Goal: Transaction & Acquisition: Download file/media

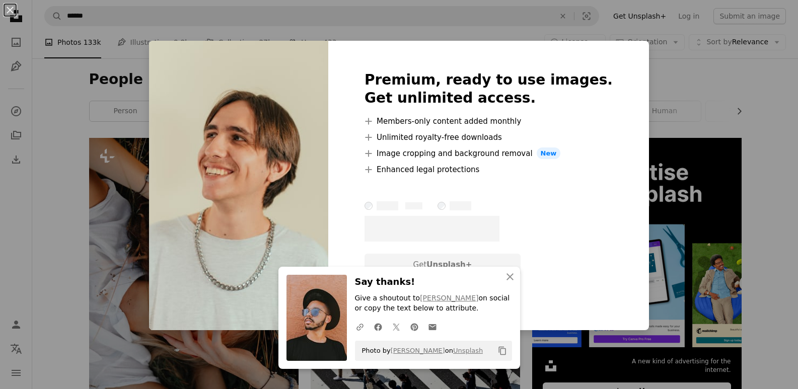
scroll to position [1926, 0]
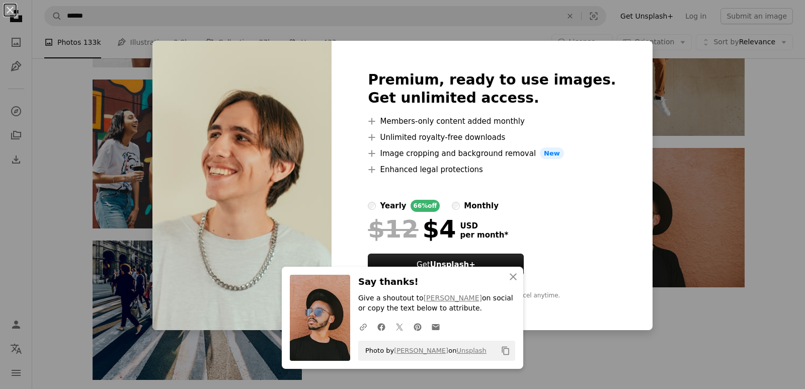
click at [687, 87] on div "An X shape Premium, ready to use images. Get unlimited access. A plus sign Memb…" at bounding box center [402, 194] width 805 height 389
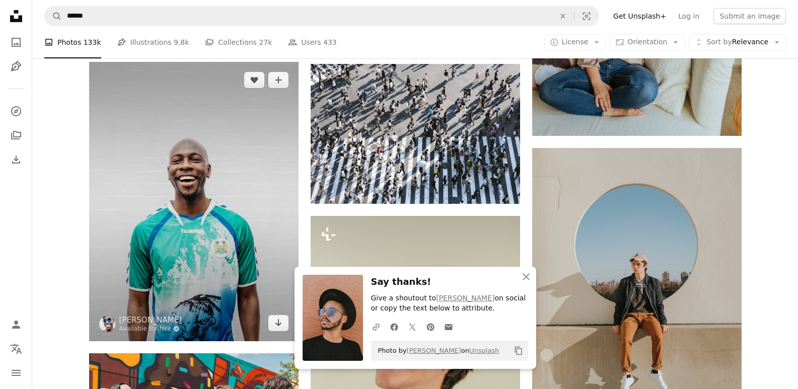
scroll to position [1724, 0]
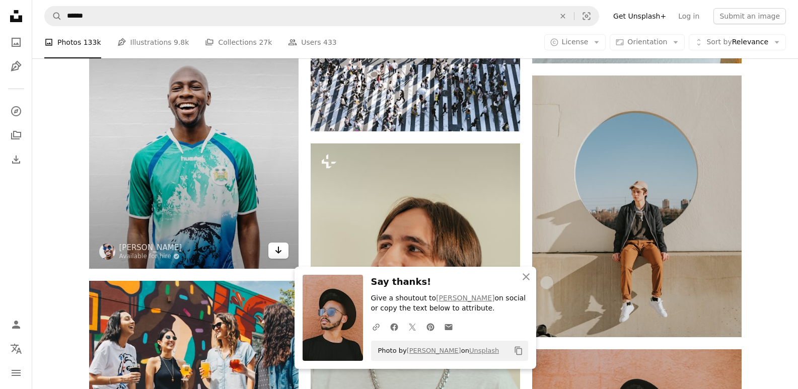
click at [283, 251] on link "Arrow pointing down" at bounding box center [278, 251] width 20 height 16
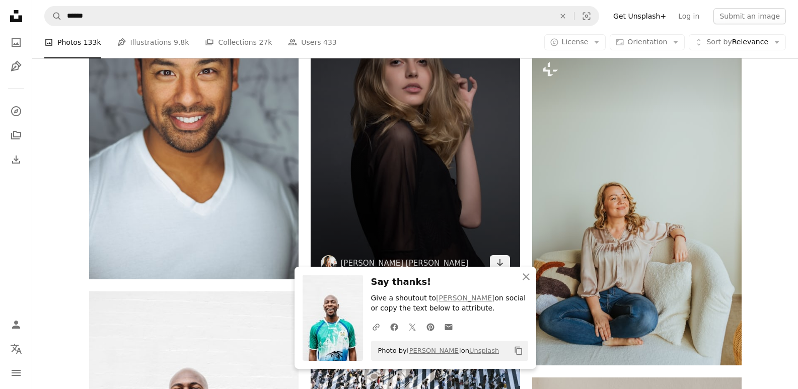
scroll to position [1523, 0]
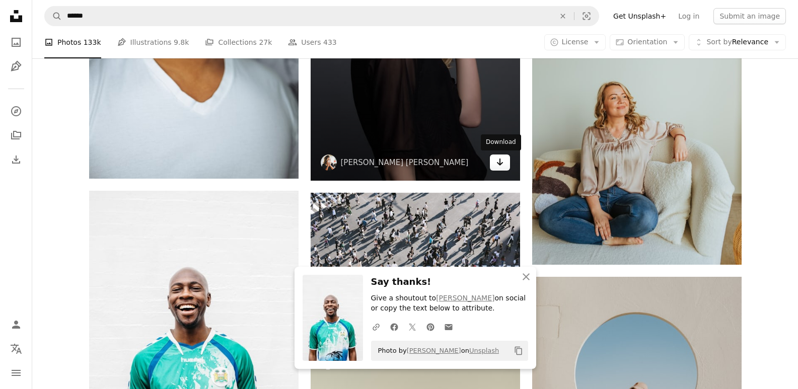
click at [497, 163] on icon "Download" at bounding box center [499, 162] width 7 height 7
